Goal: Information Seeking & Learning: Learn about a topic

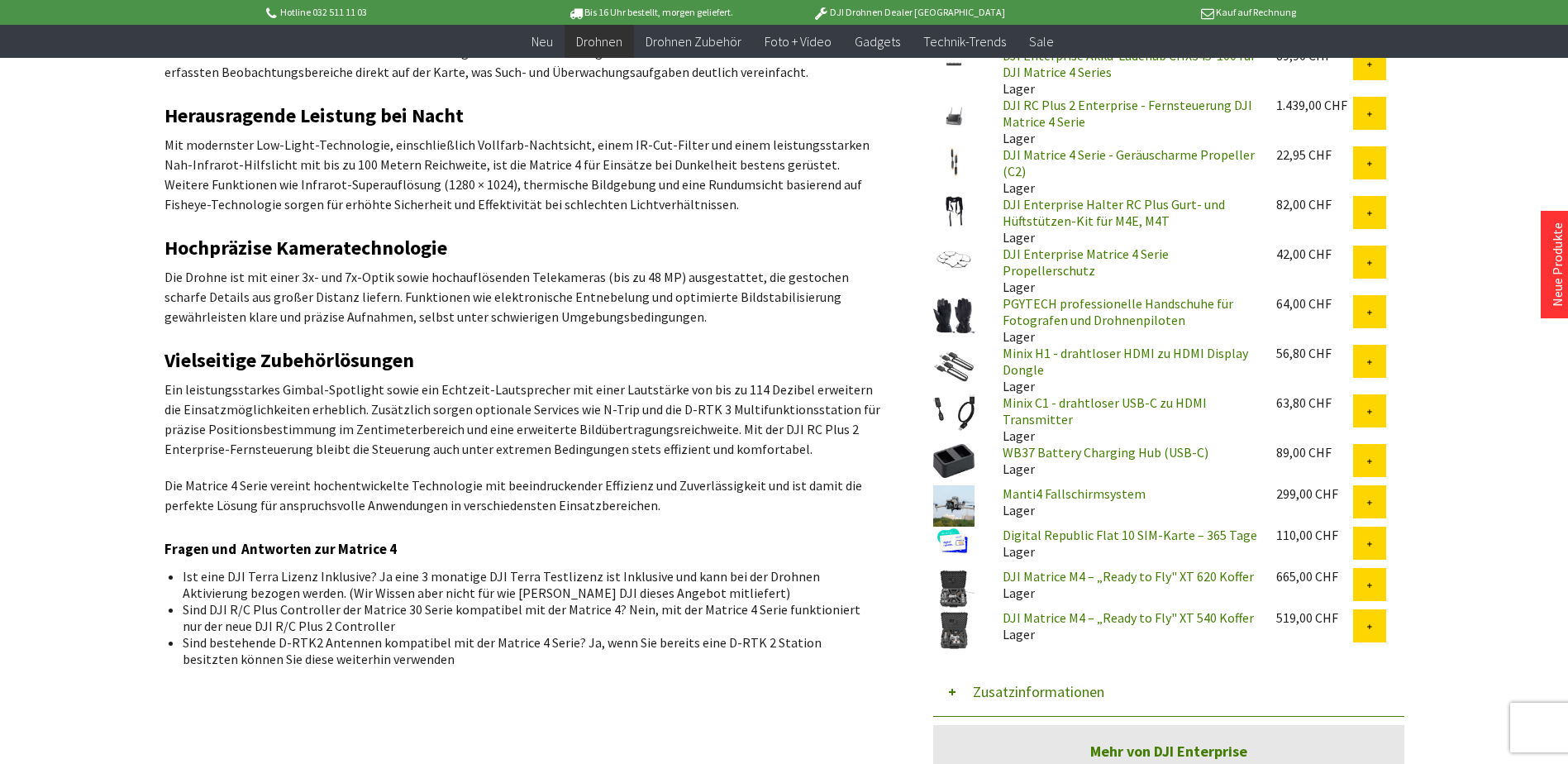
scroll to position [992, 0]
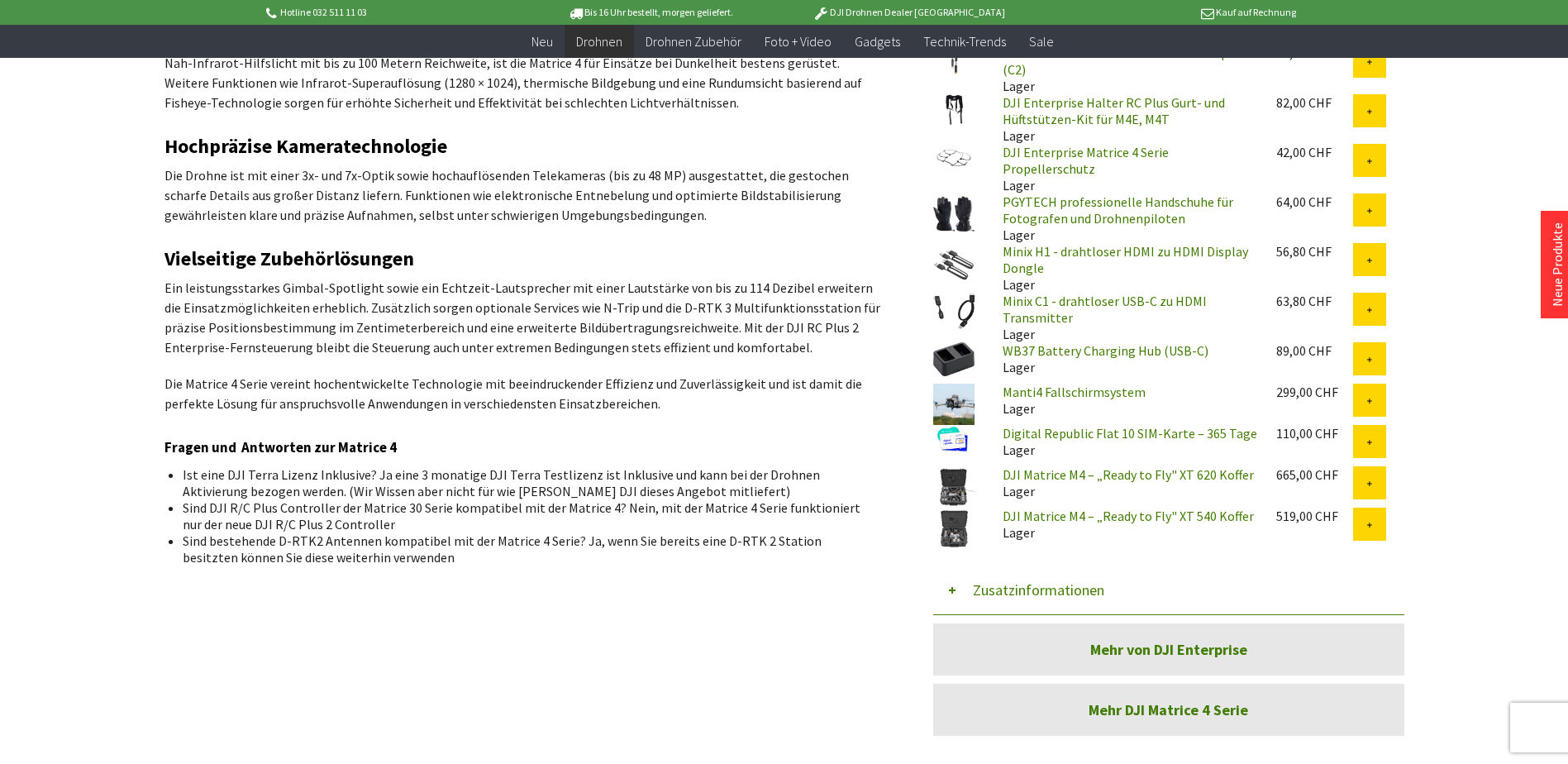
drag, startPoint x: 1182, startPoint y: 309, endPoint x: 1114, endPoint y: 289, distance: 70.9
click at [1114, 293] on link "Minix C1 - drahtloser USB-C zu HDMI Transmitter" at bounding box center [1104, 309] width 205 height 33
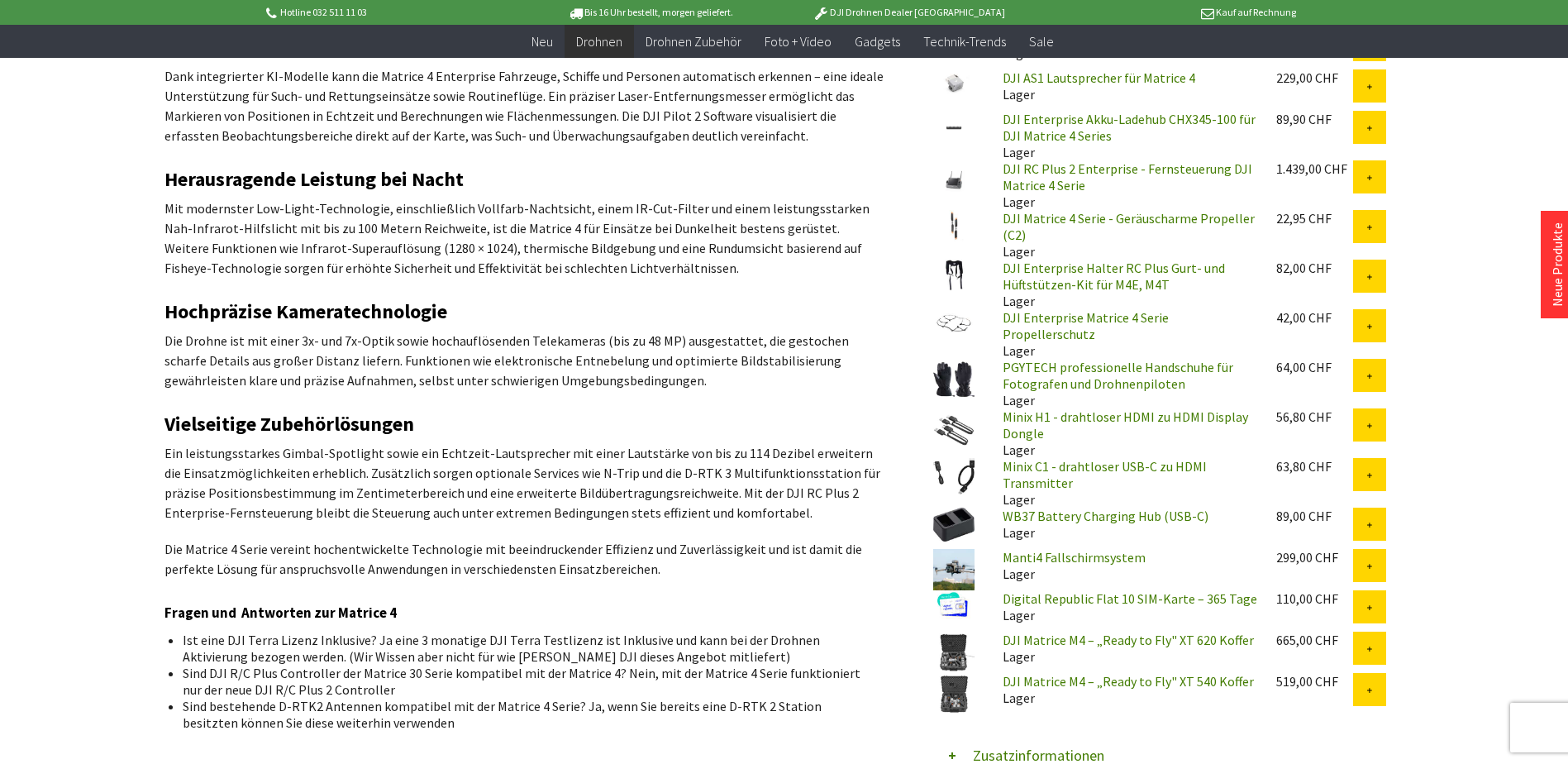
scroll to position [744, 0]
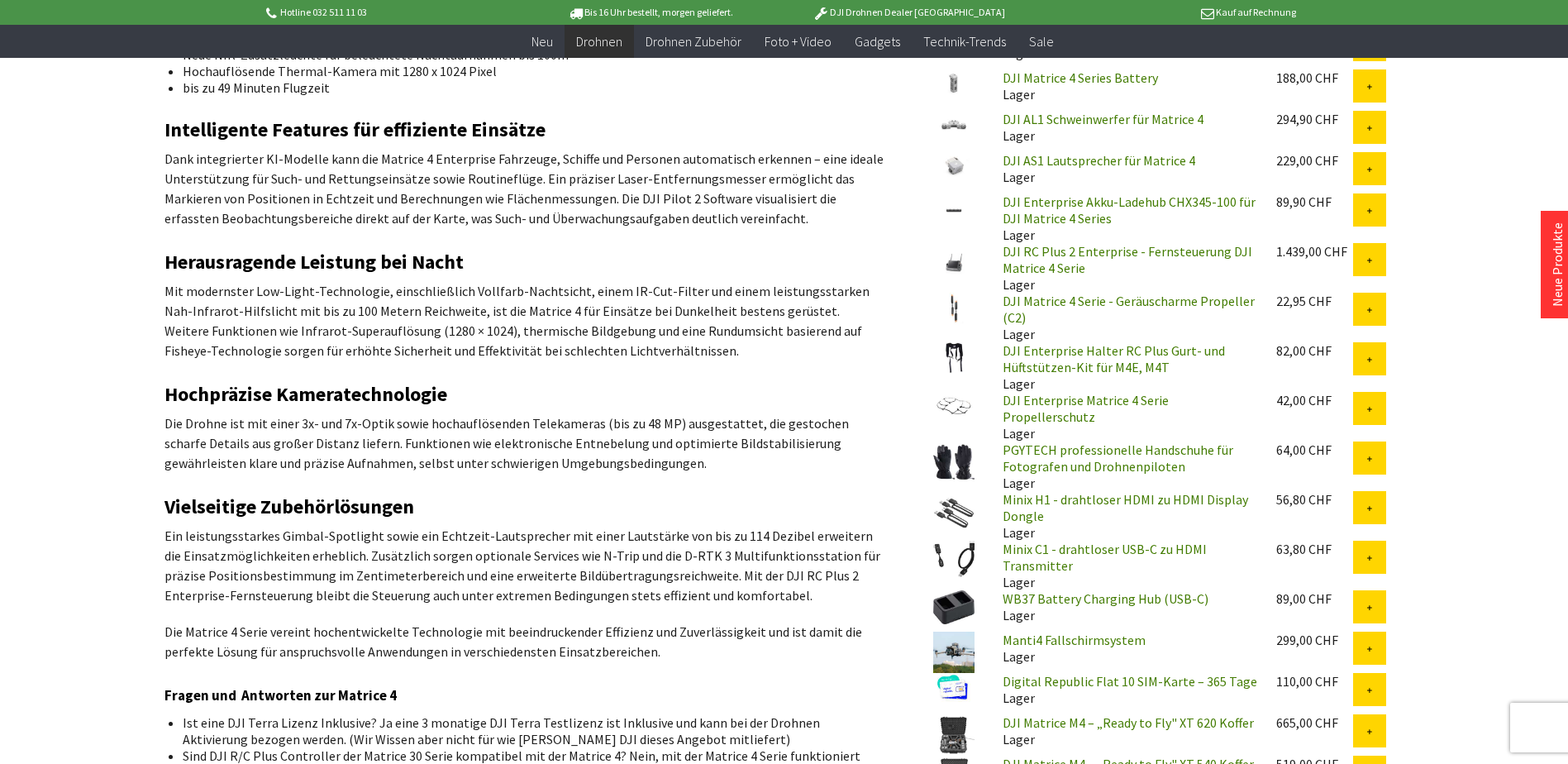
click at [959, 352] on img at bounding box center [953, 357] width 41 height 32
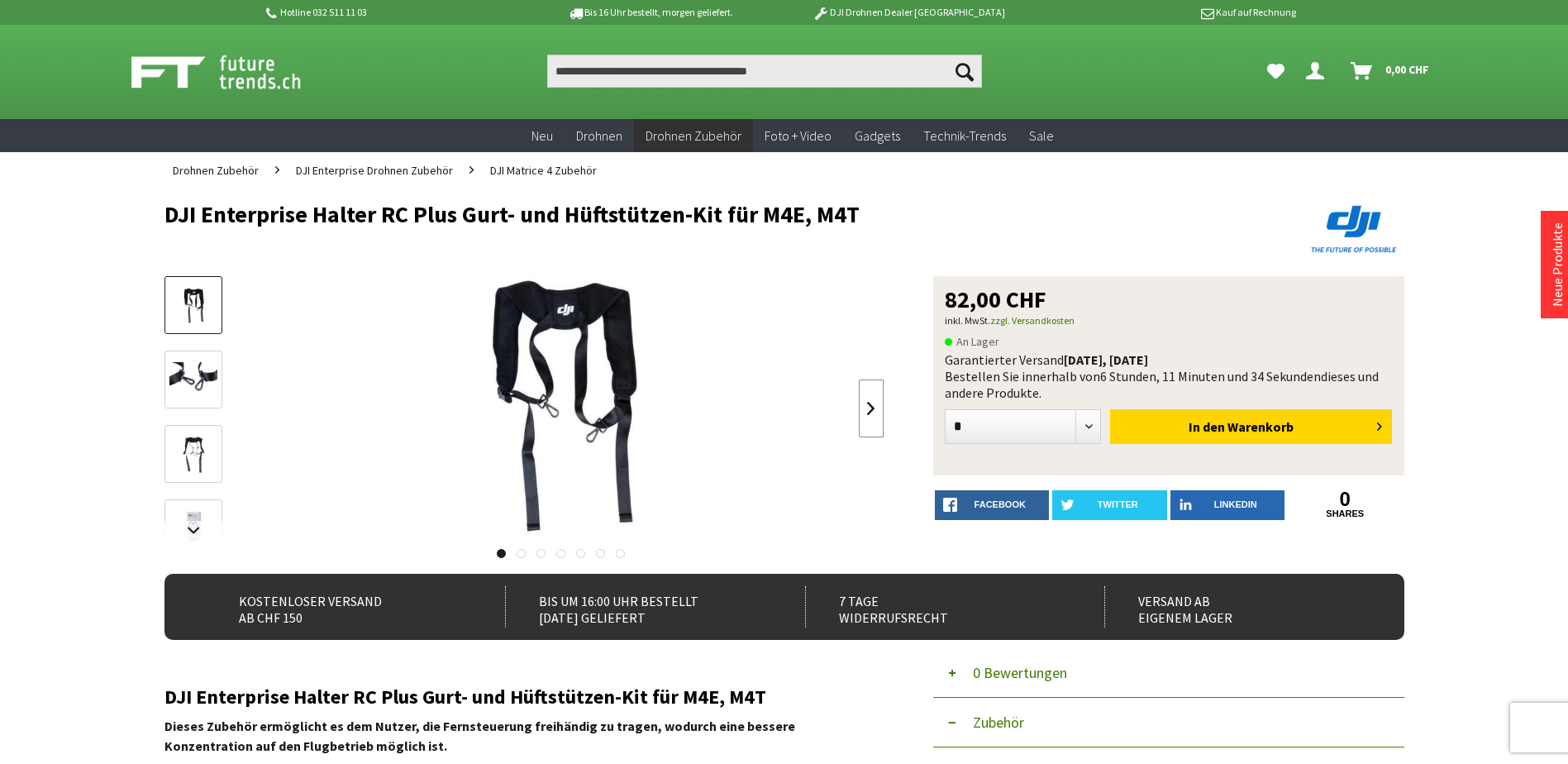
click at [869, 407] on link at bounding box center [871, 408] width 25 height 58
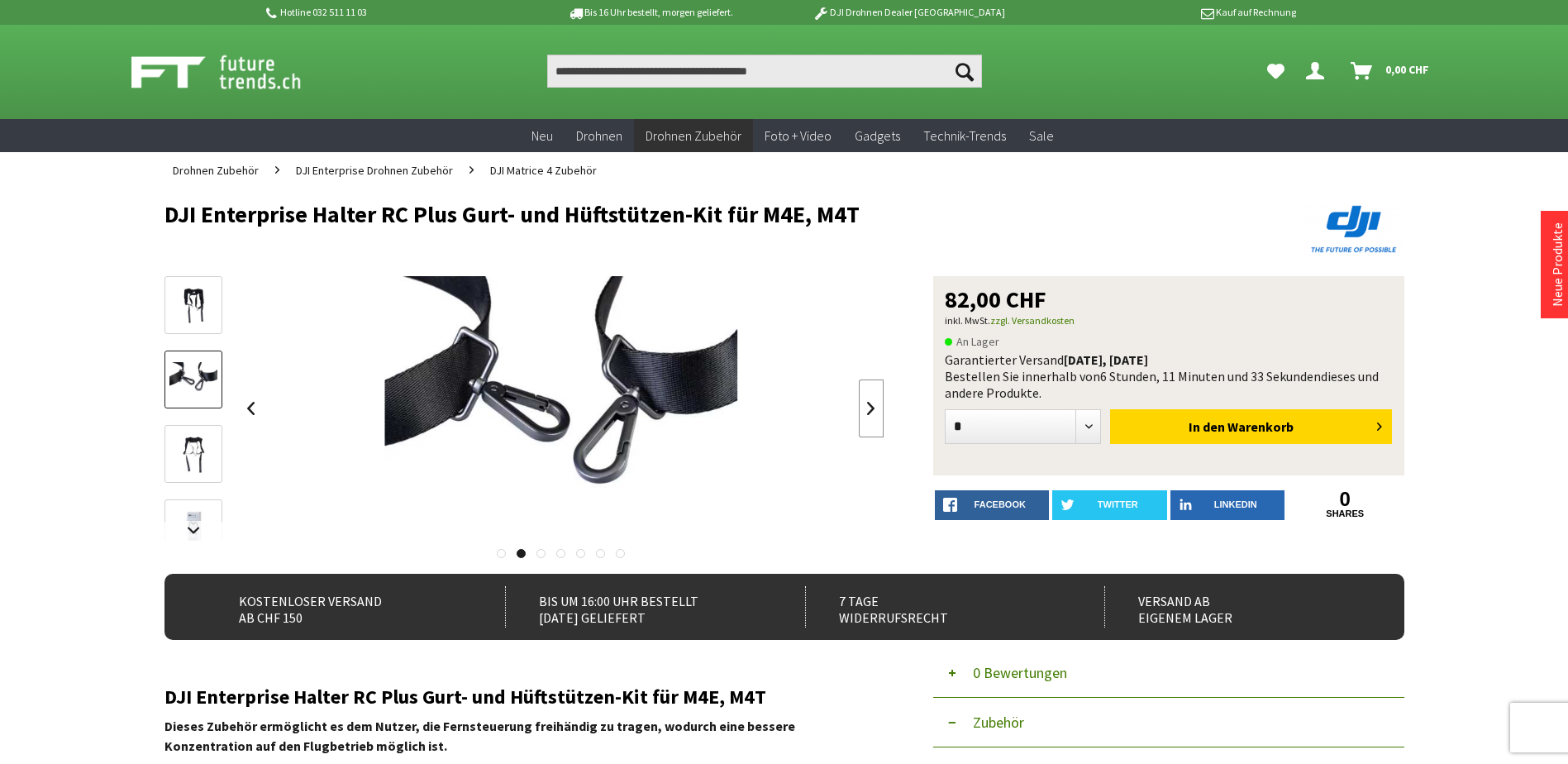
click at [869, 407] on link at bounding box center [871, 408] width 25 height 58
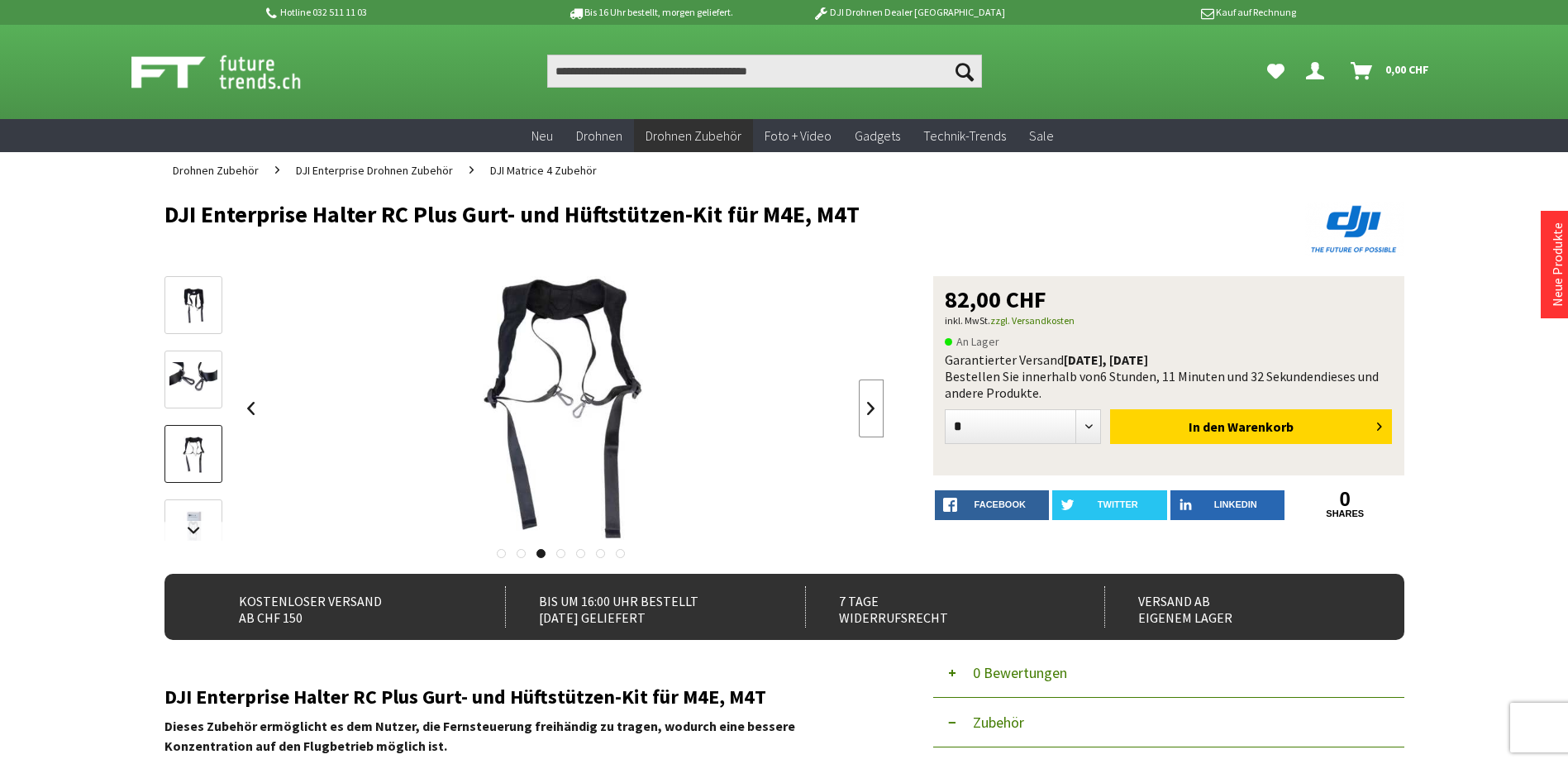
click at [869, 407] on link at bounding box center [871, 408] width 25 height 58
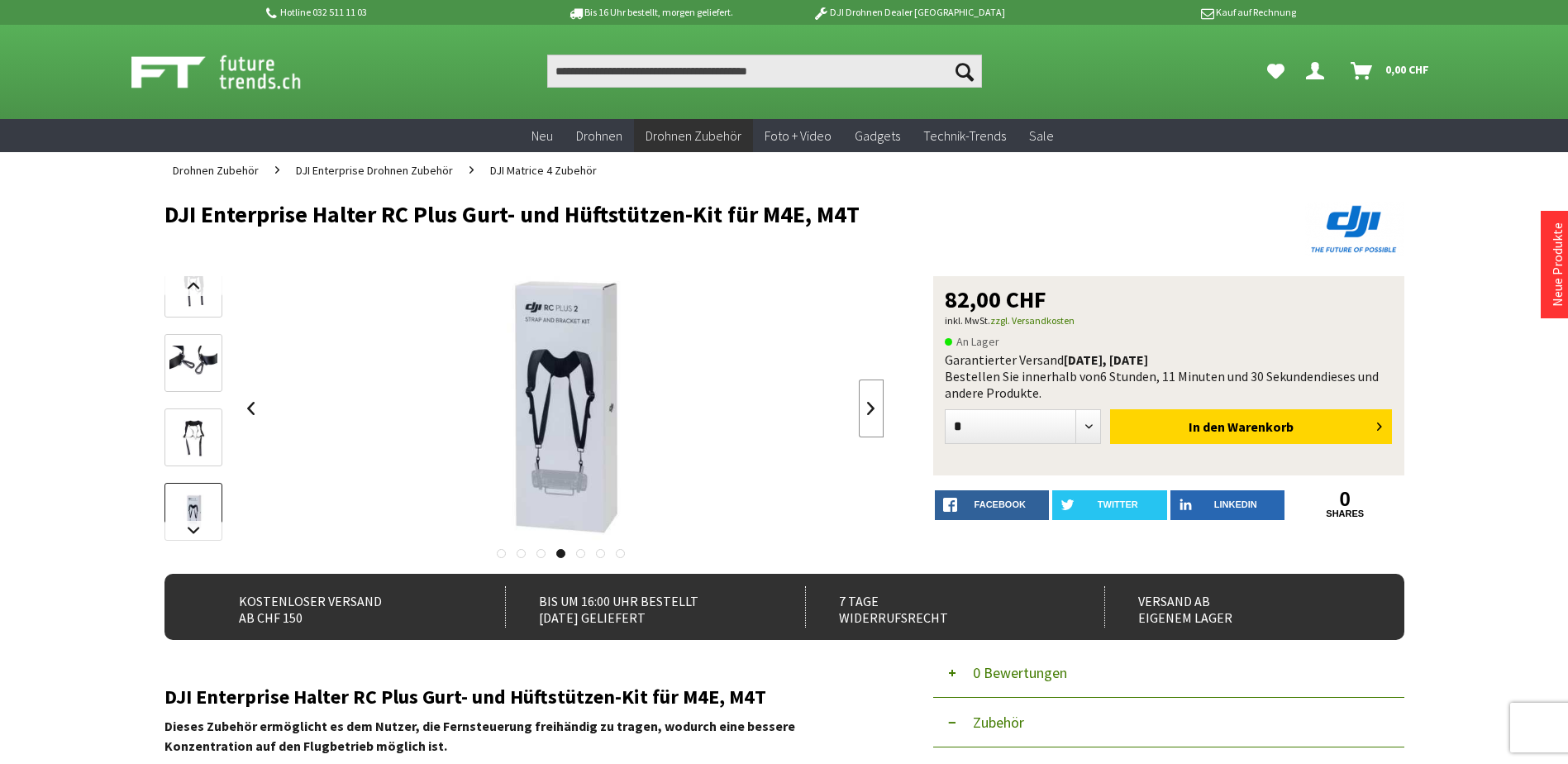
click at [869, 407] on link at bounding box center [871, 408] width 25 height 58
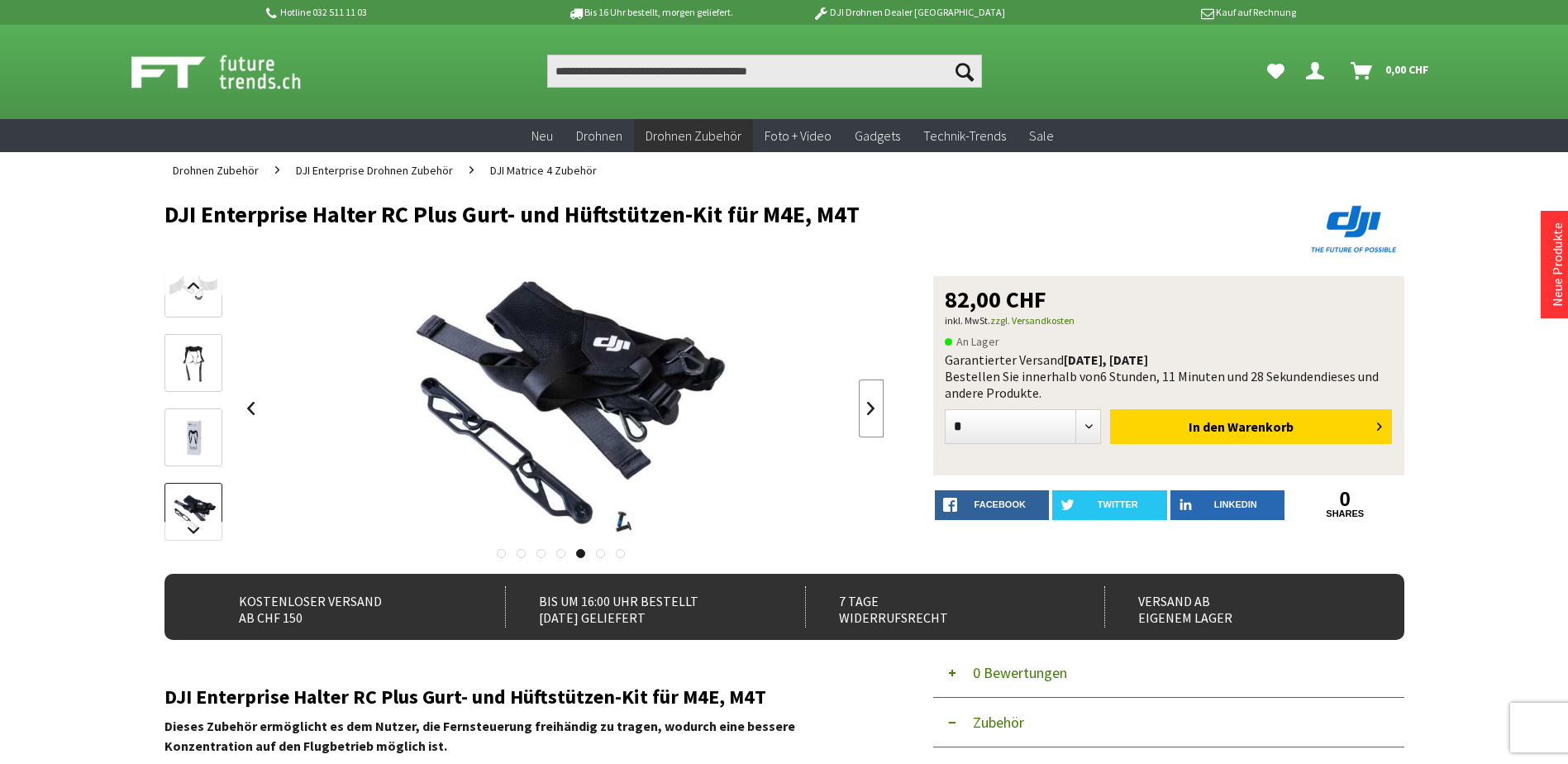
click at [869, 407] on link at bounding box center [871, 408] width 25 height 58
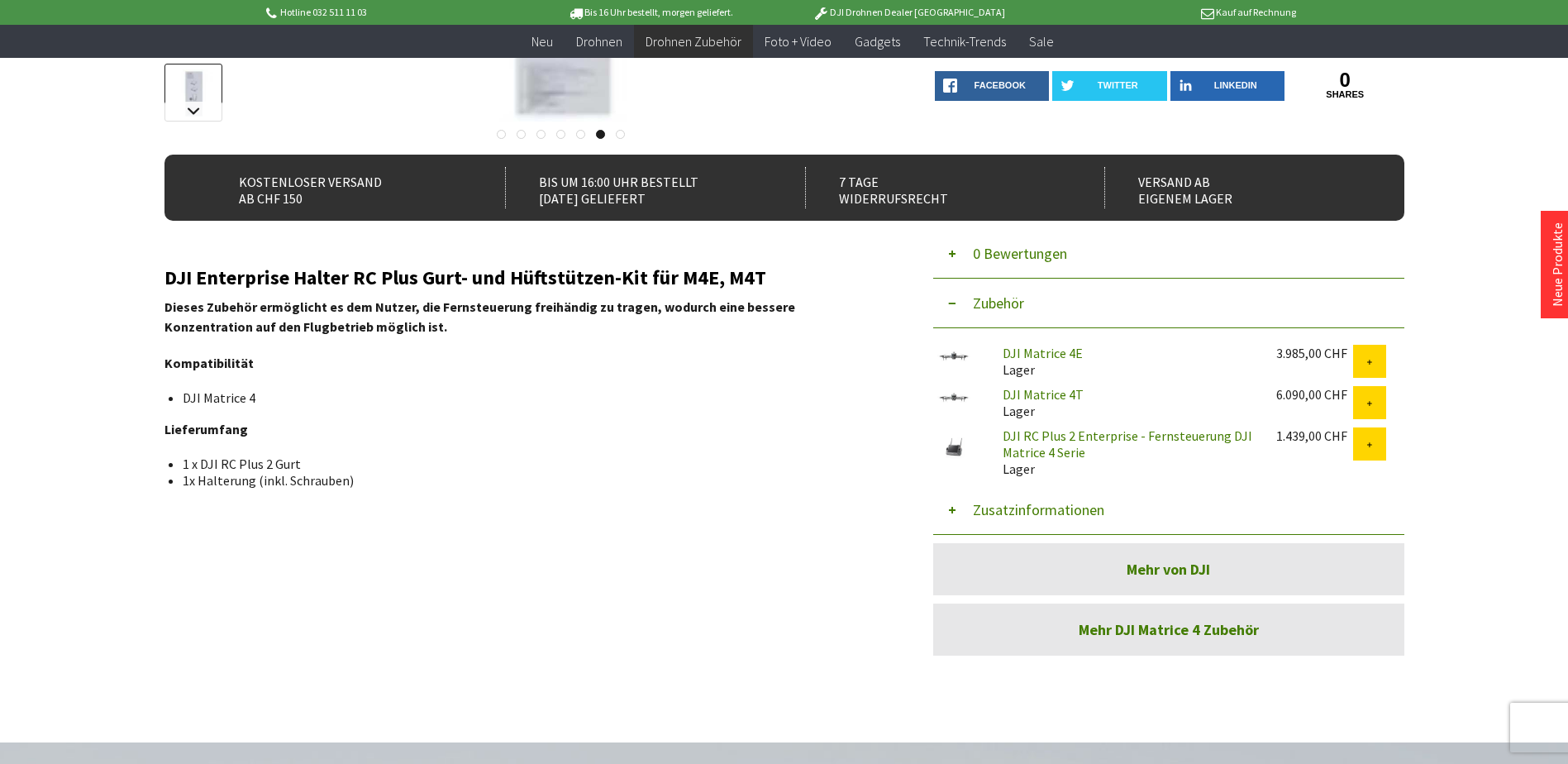
scroll to position [414, 0]
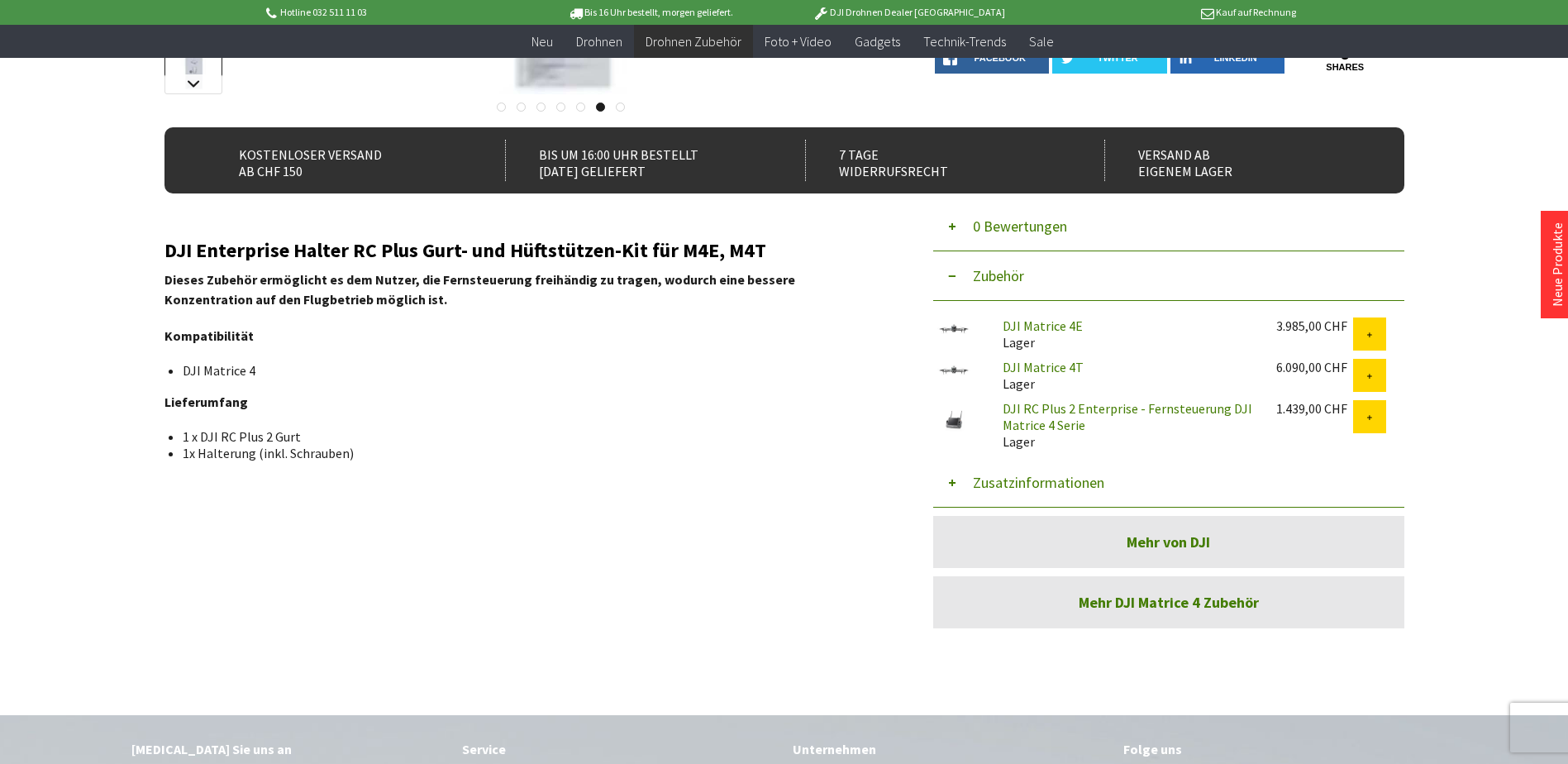
click at [1042, 367] on link "DJI Matrice 4T" at bounding box center [1043, 367] width 81 height 16
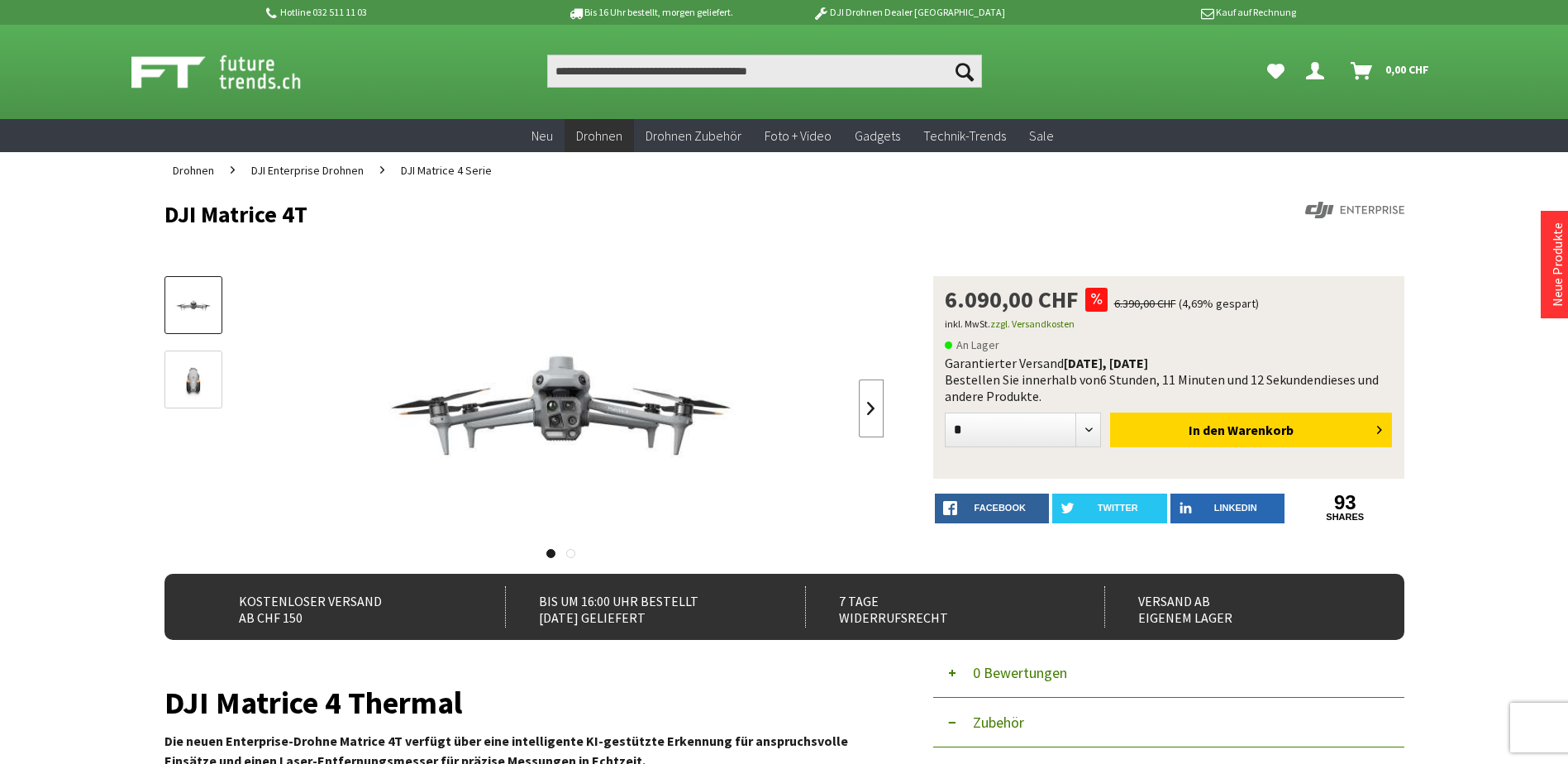
click at [874, 406] on link at bounding box center [871, 408] width 25 height 58
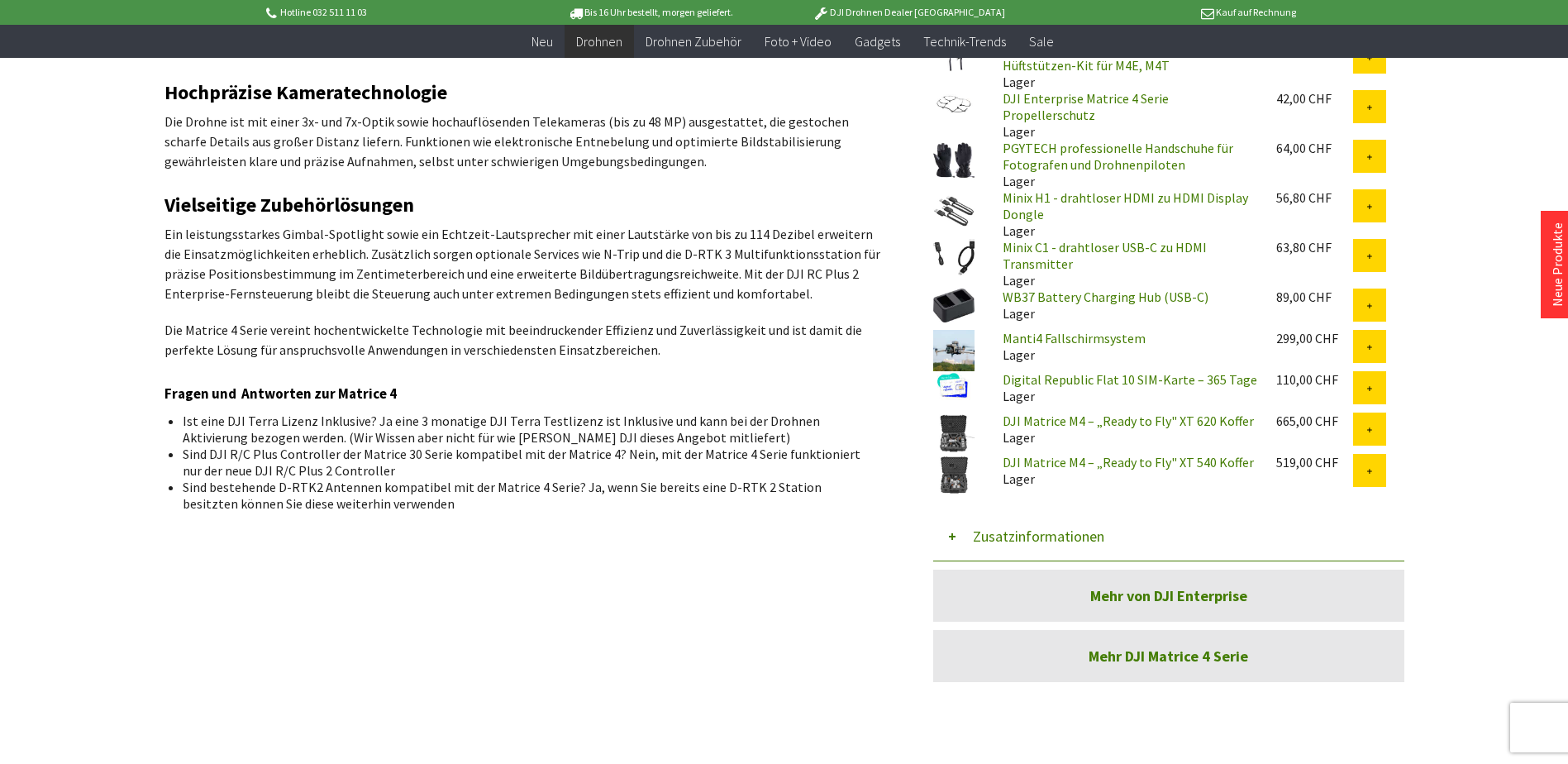
scroll to position [1075, 0]
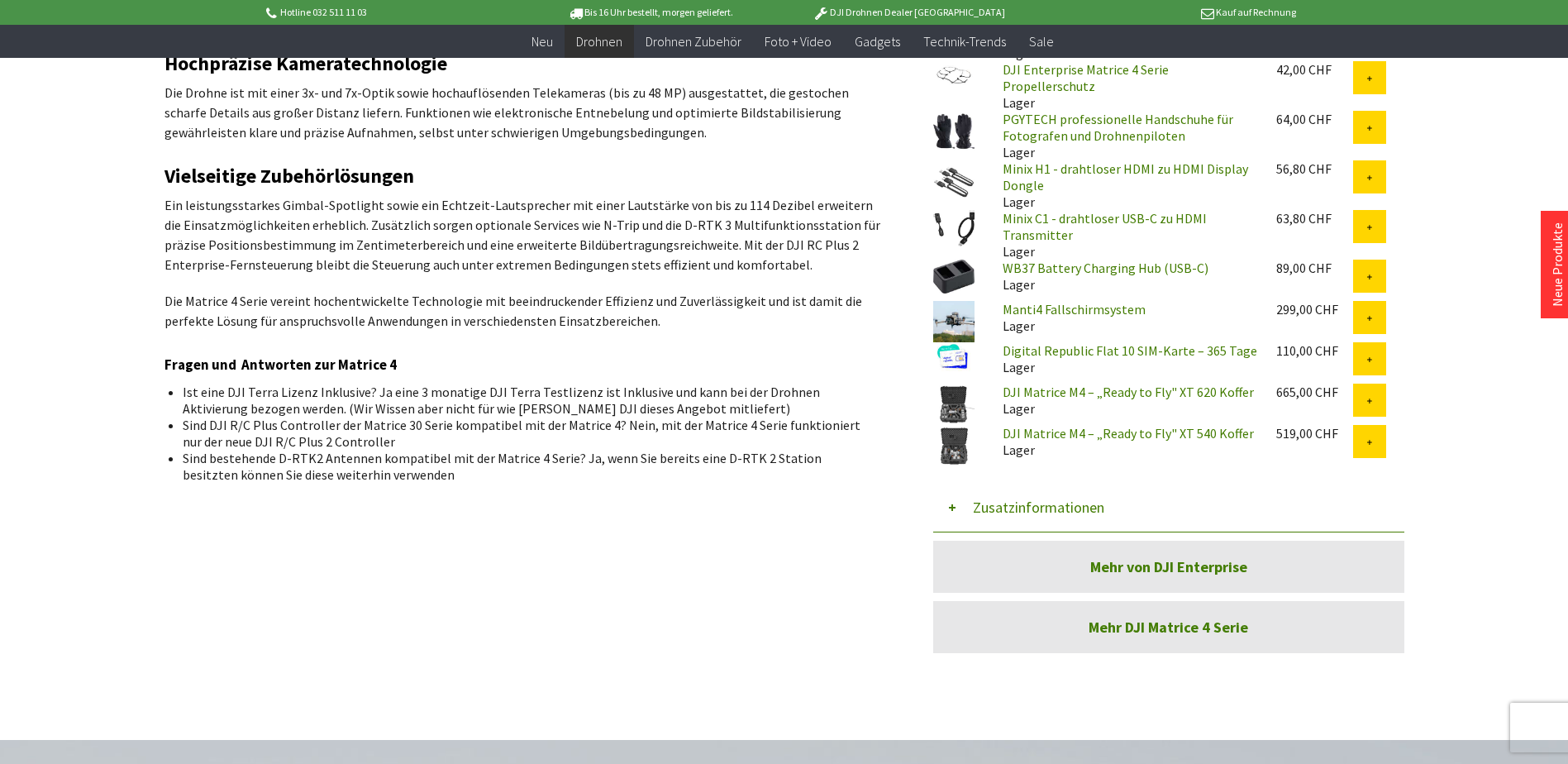
click at [960, 438] on img at bounding box center [953, 445] width 41 height 41
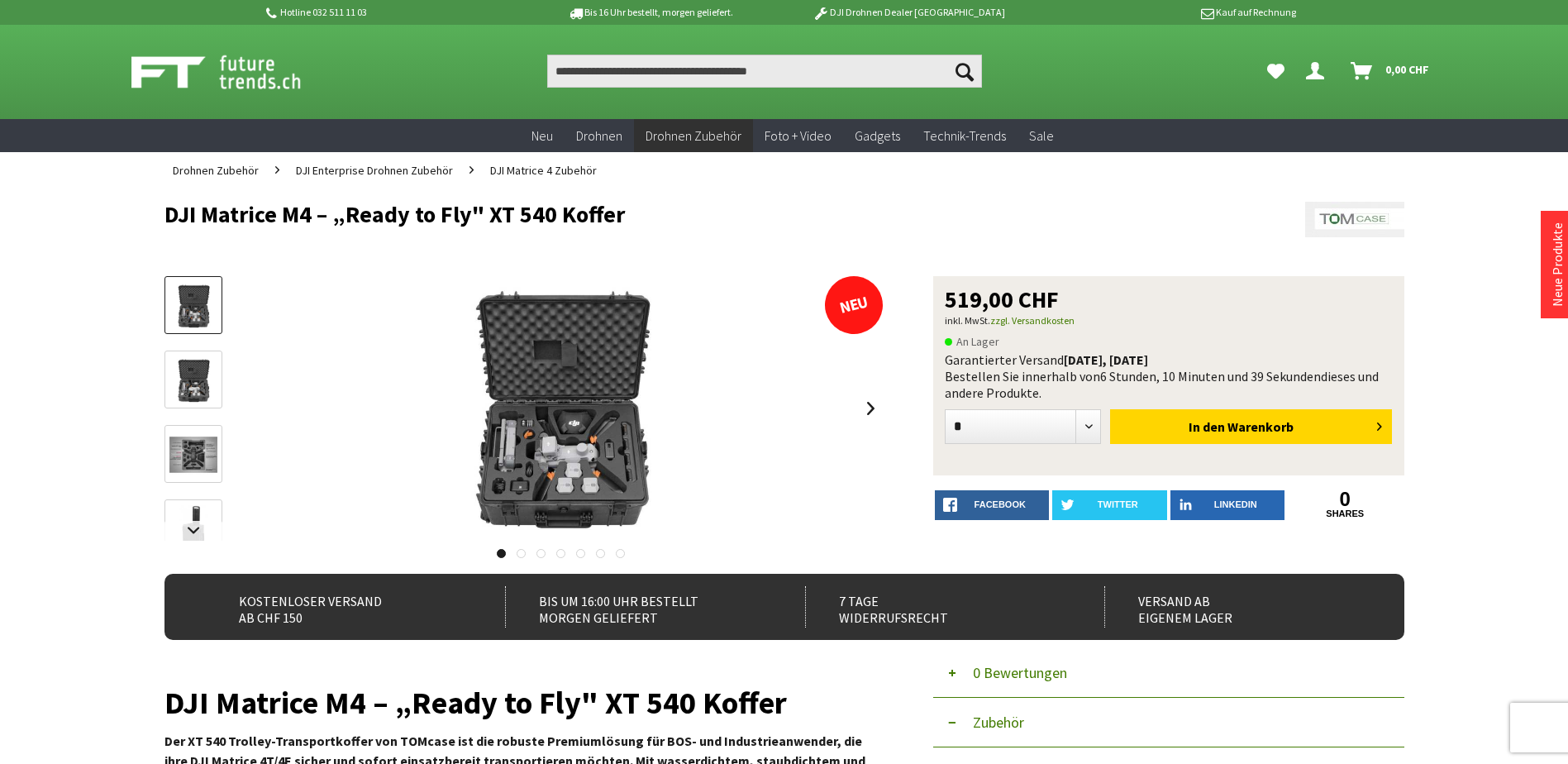
click at [185, 377] on img at bounding box center [193, 380] width 48 height 48
click at [193, 314] on img at bounding box center [193, 306] width 48 height 48
click at [208, 463] on img at bounding box center [193, 455] width 48 height 48
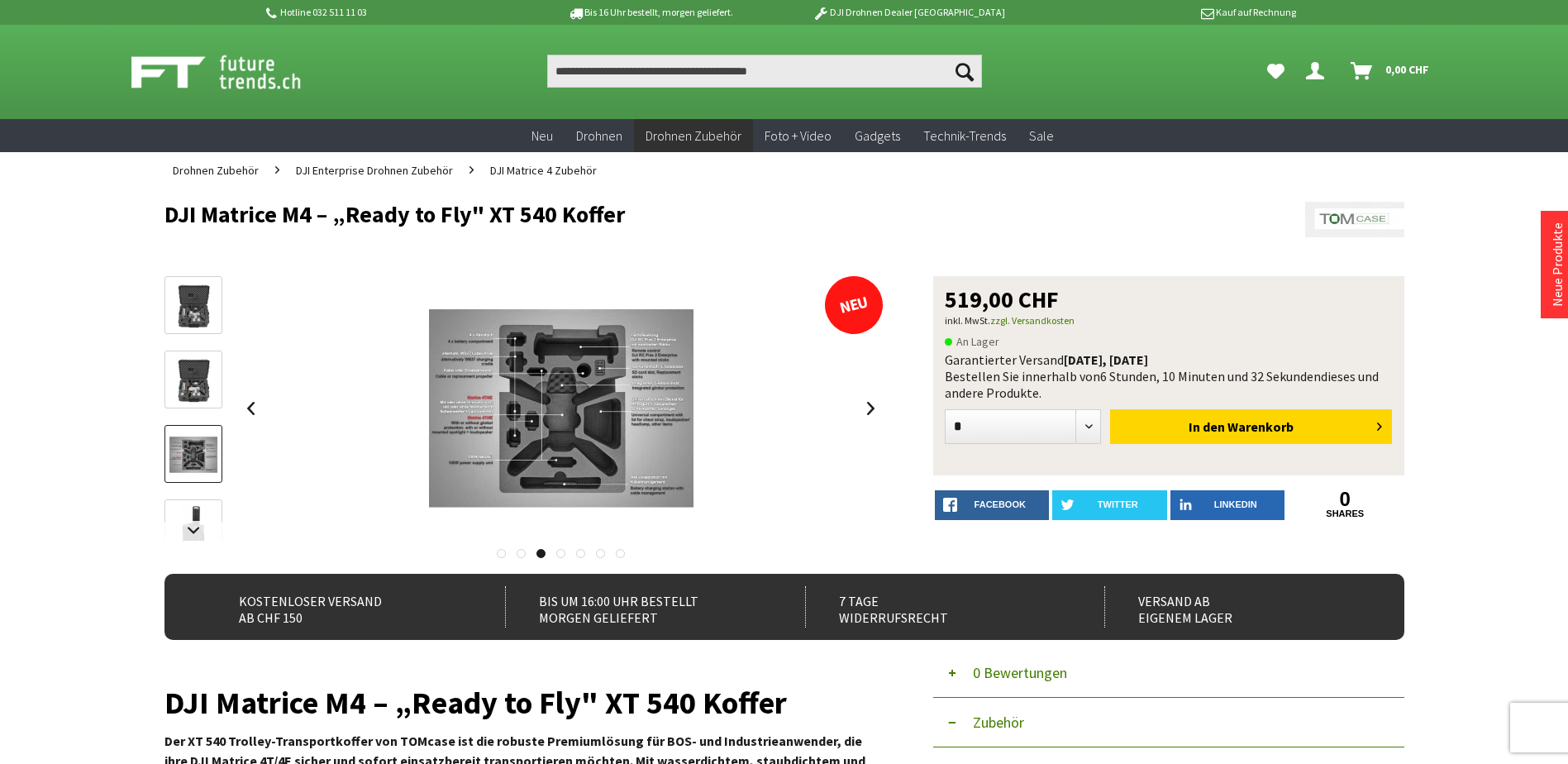
click at [202, 505] on img at bounding box center [193, 528] width 48 height 48
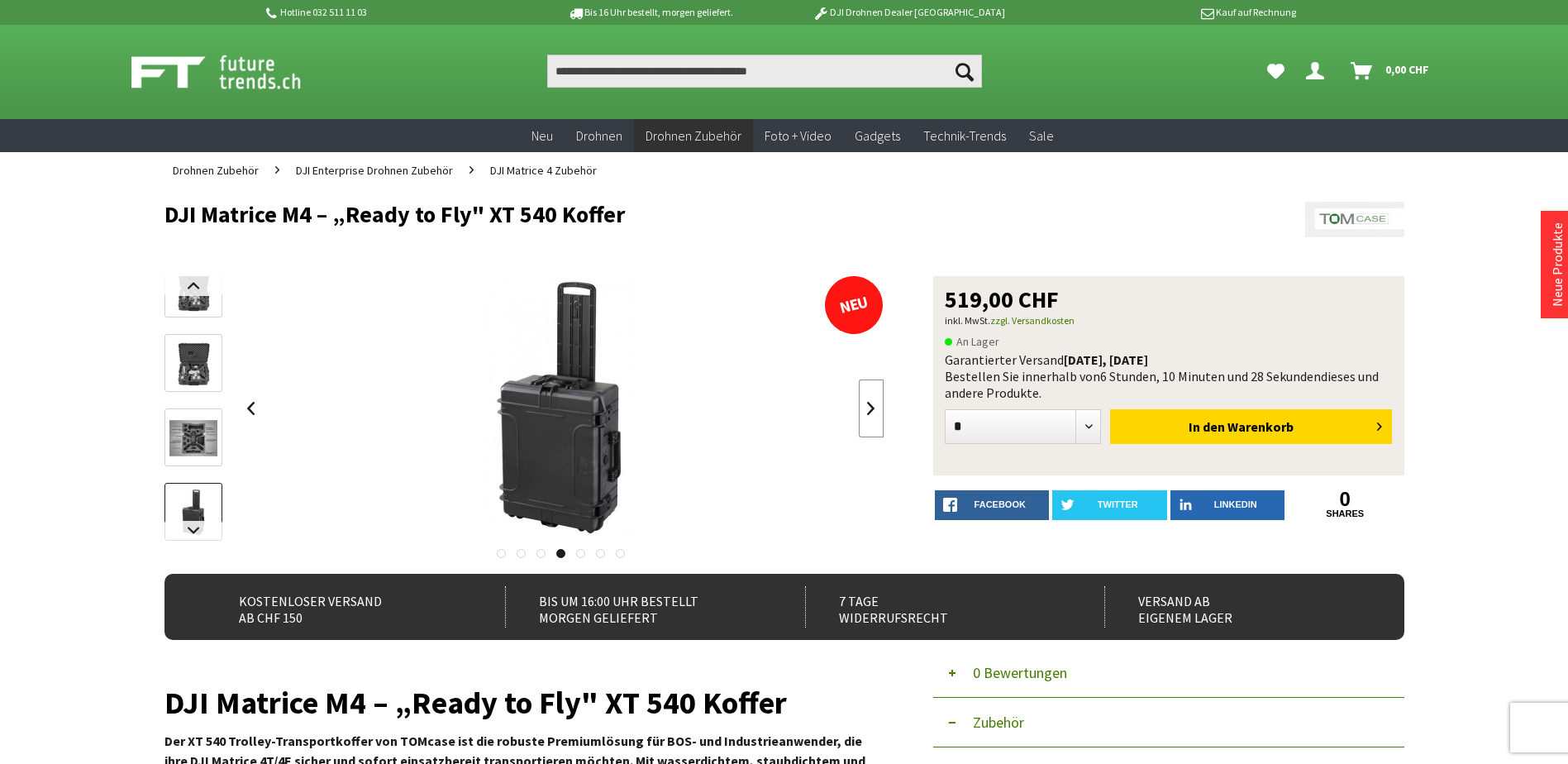
click at [870, 412] on link at bounding box center [871, 408] width 25 height 58
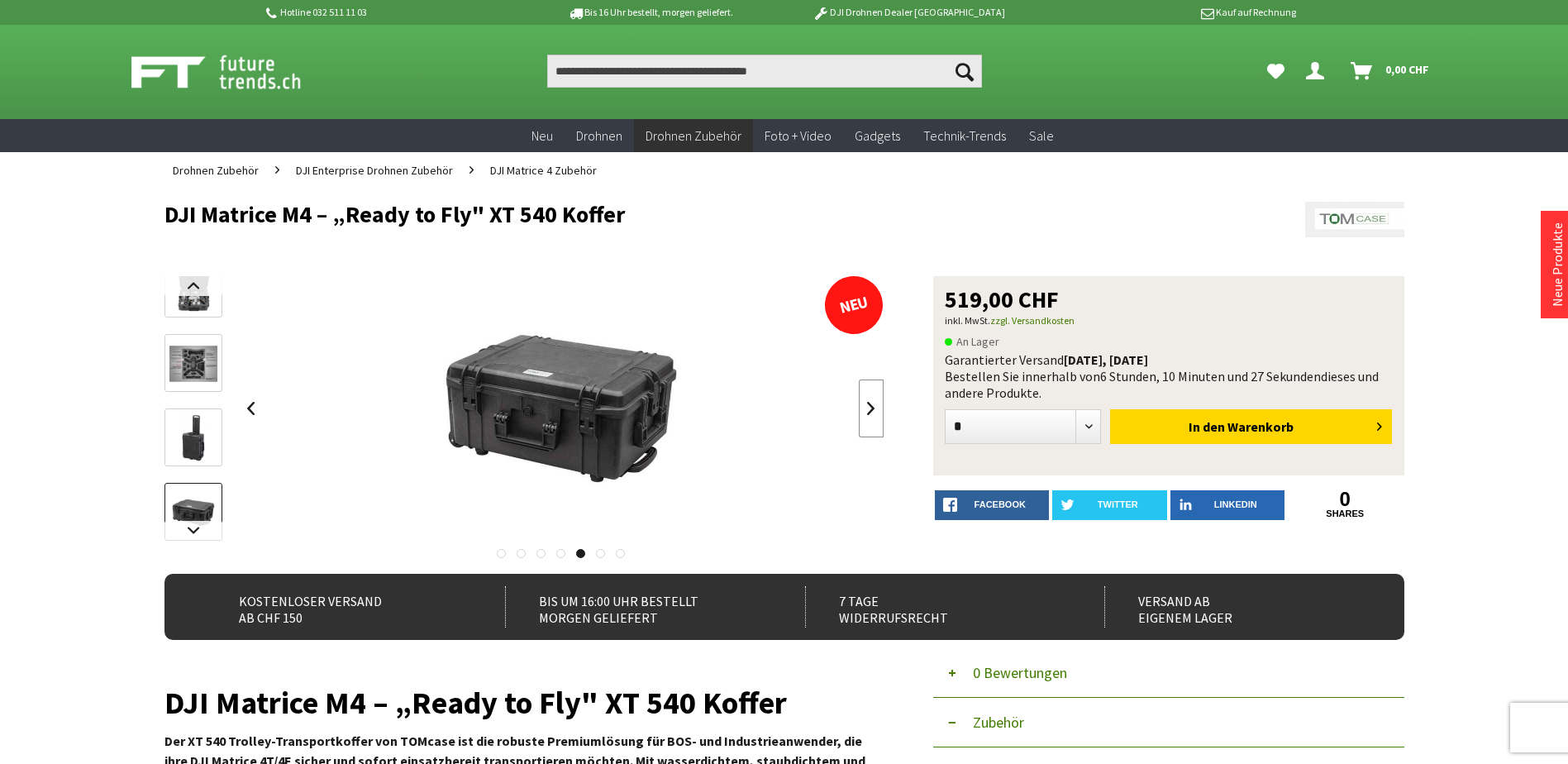
click at [870, 412] on link at bounding box center [871, 408] width 25 height 58
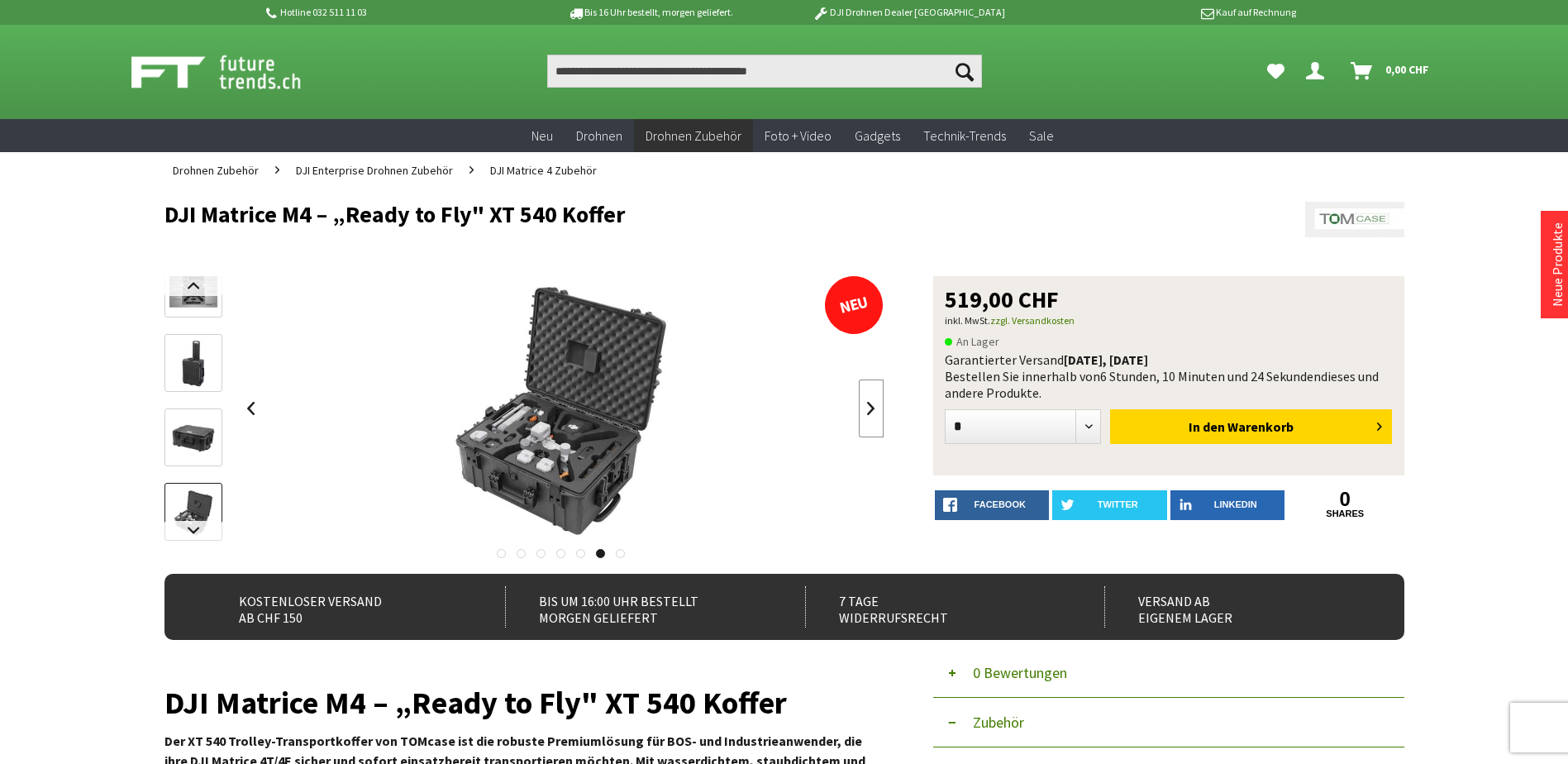
click at [870, 412] on link at bounding box center [871, 408] width 25 height 58
